Goal: Complete application form

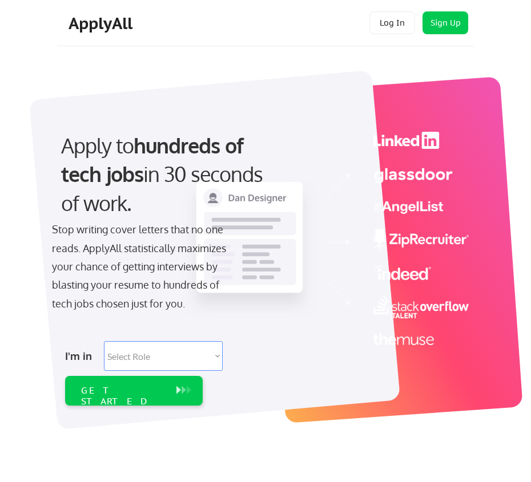
click at [150, 361] on select "Select Role Software Engineering Product Management Customer Success Sales UI/U…" at bounding box center [163, 356] width 119 height 30
select select ""engineering""
click at [104, 341] on select "Select Role Software Engineering Product Management Customer Success Sales UI/U…" at bounding box center [163, 356] width 119 height 30
select select ""engineering""
click at [123, 391] on div "GET STARTED" at bounding box center [123, 396] width 84 height 22
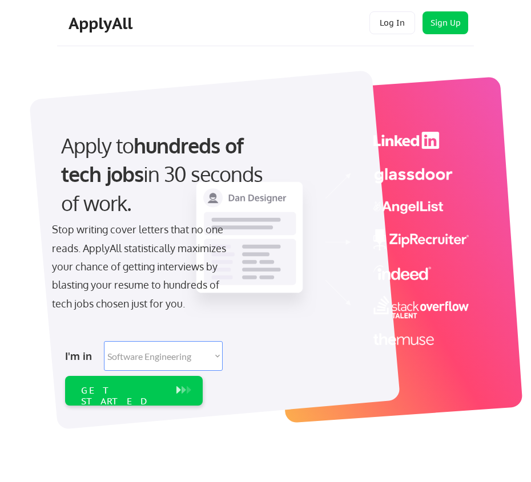
select select ""engineering""
